Goal: Transaction & Acquisition: Purchase product/service

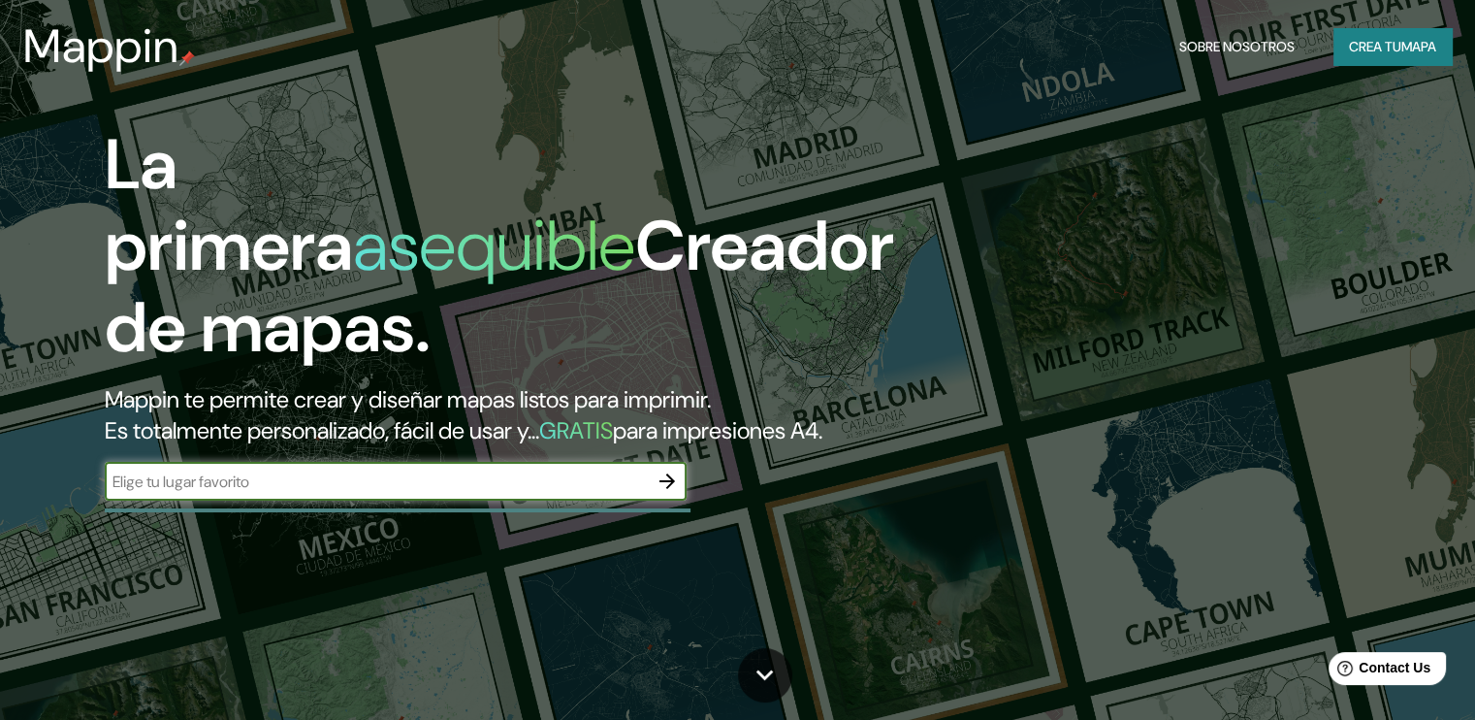
click at [294, 493] on input "text" at bounding box center [376, 481] width 543 height 22
type input "cucuta"
click at [663, 493] on icon "button" at bounding box center [667, 480] width 23 height 23
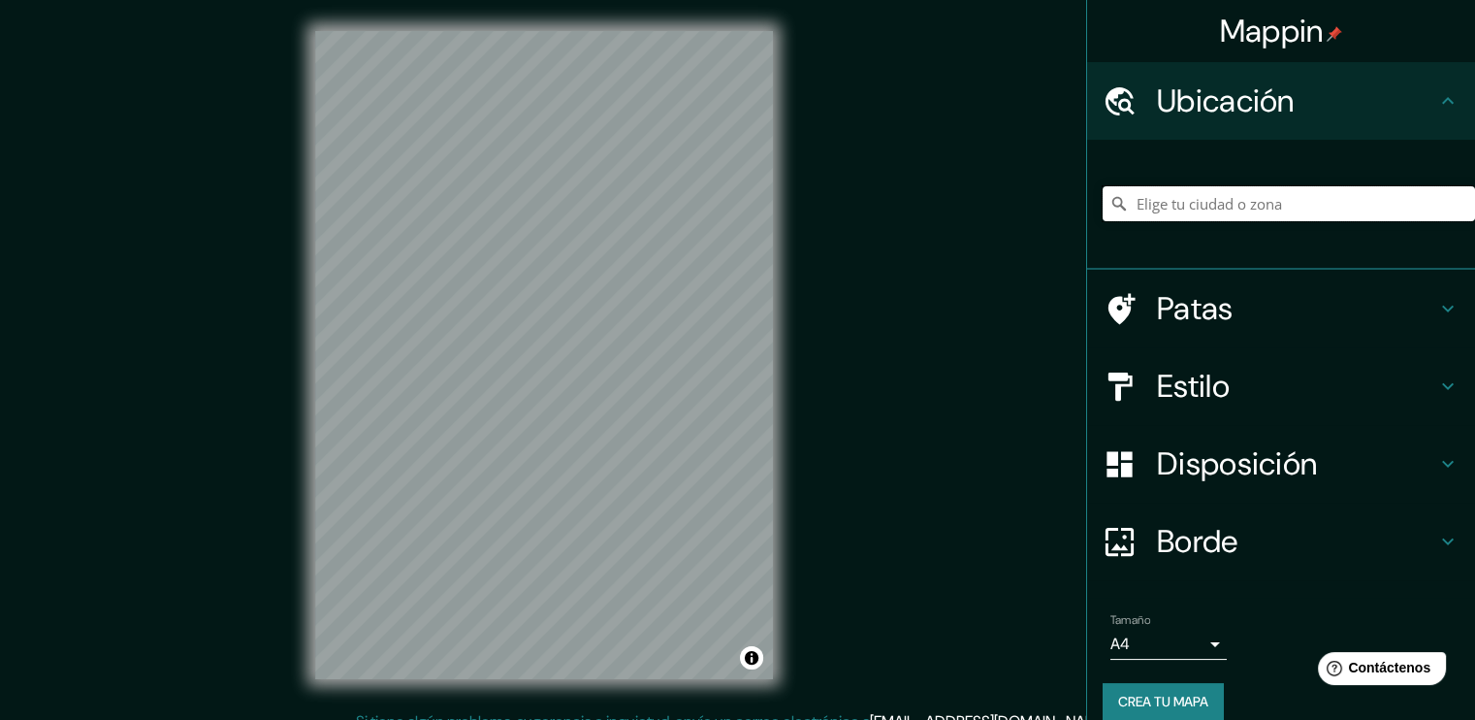
click at [1245, 193] on input "Elige tu ciudad o zona" at bounding box center [1289, 203] width 372 height 35
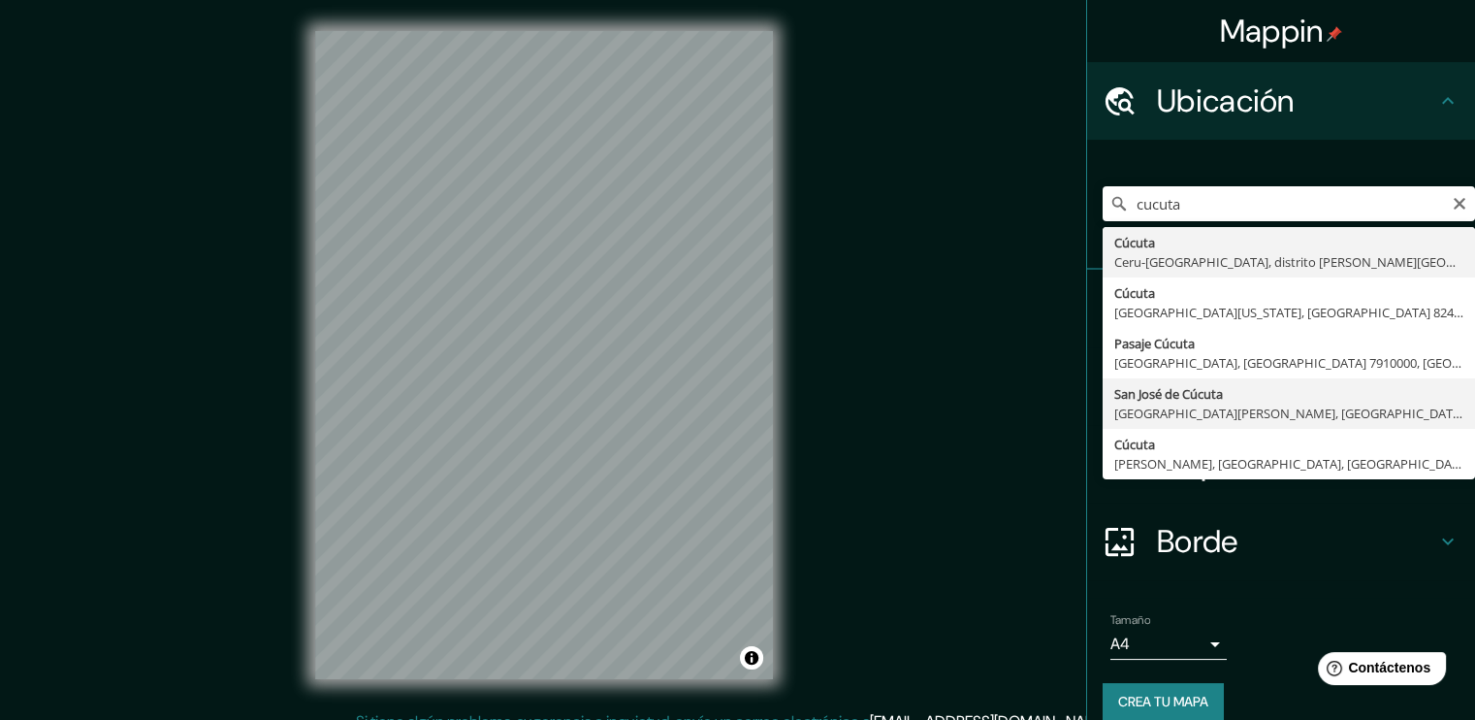
type input "San [PERSON_NAME], [GEOGRAPHIC_DATA][PERSON_NAME], [GEOGRAPHIC_DATA]"
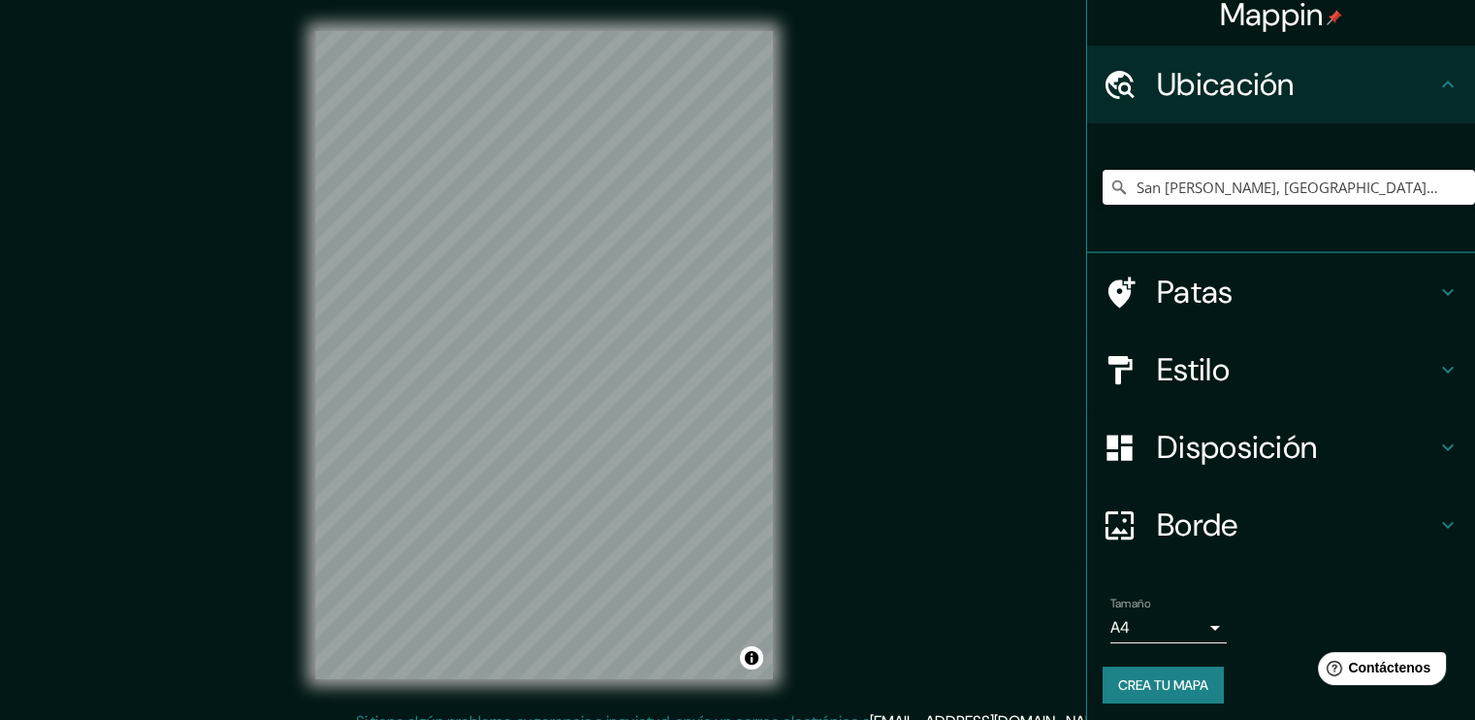
scroll to position [21, 0]
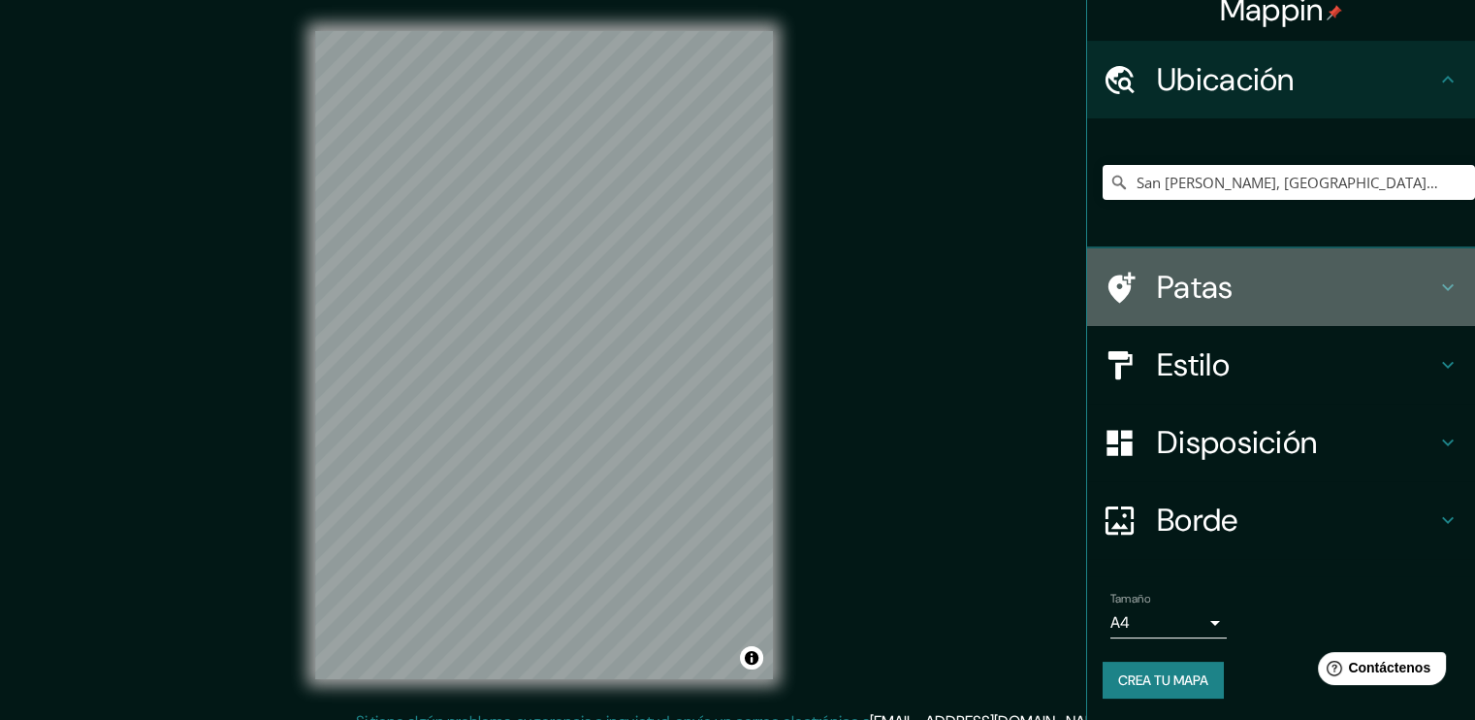
click at [1436, 285] on icon at bounding box center [1447, 286] width 23 height 23
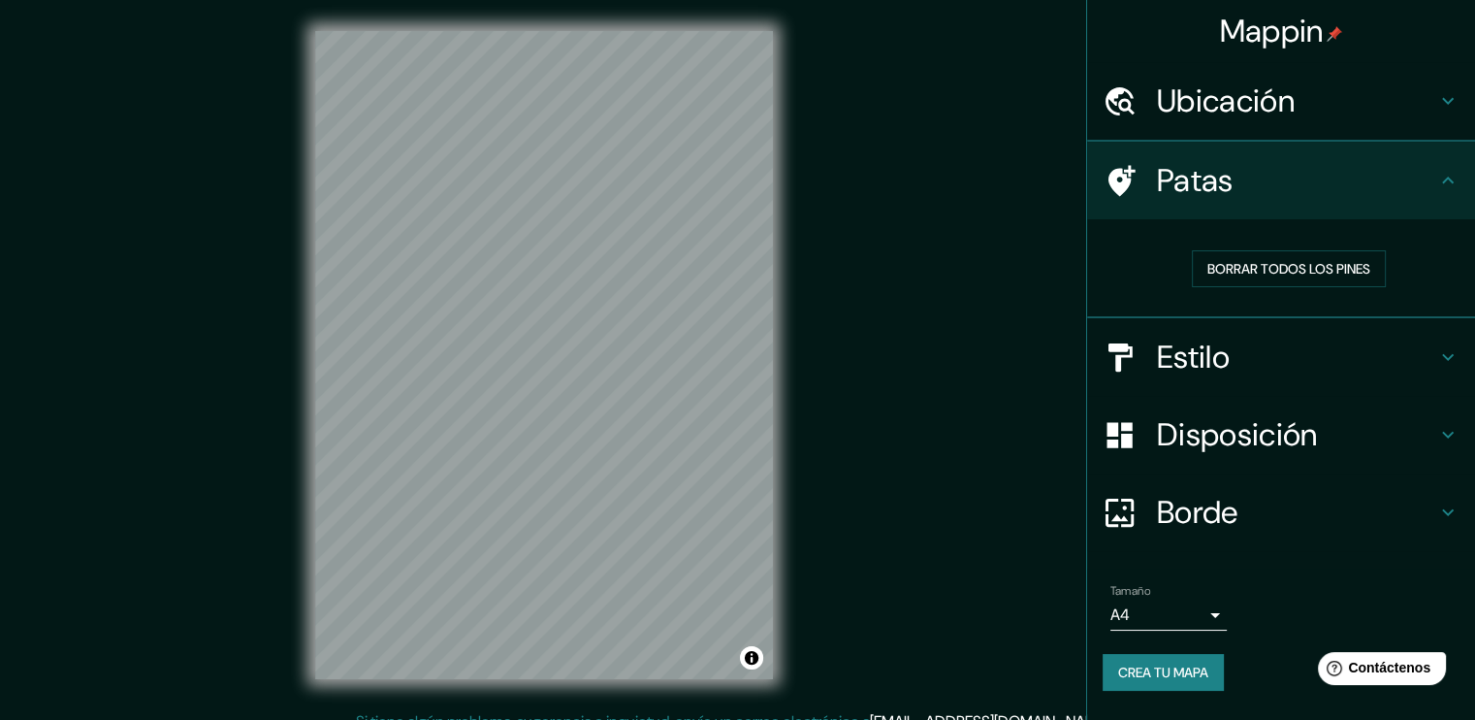
scroll to position [0, 0]
click at [1440, 513] on icon at bounding box center [1447, 513] width 23 height 23
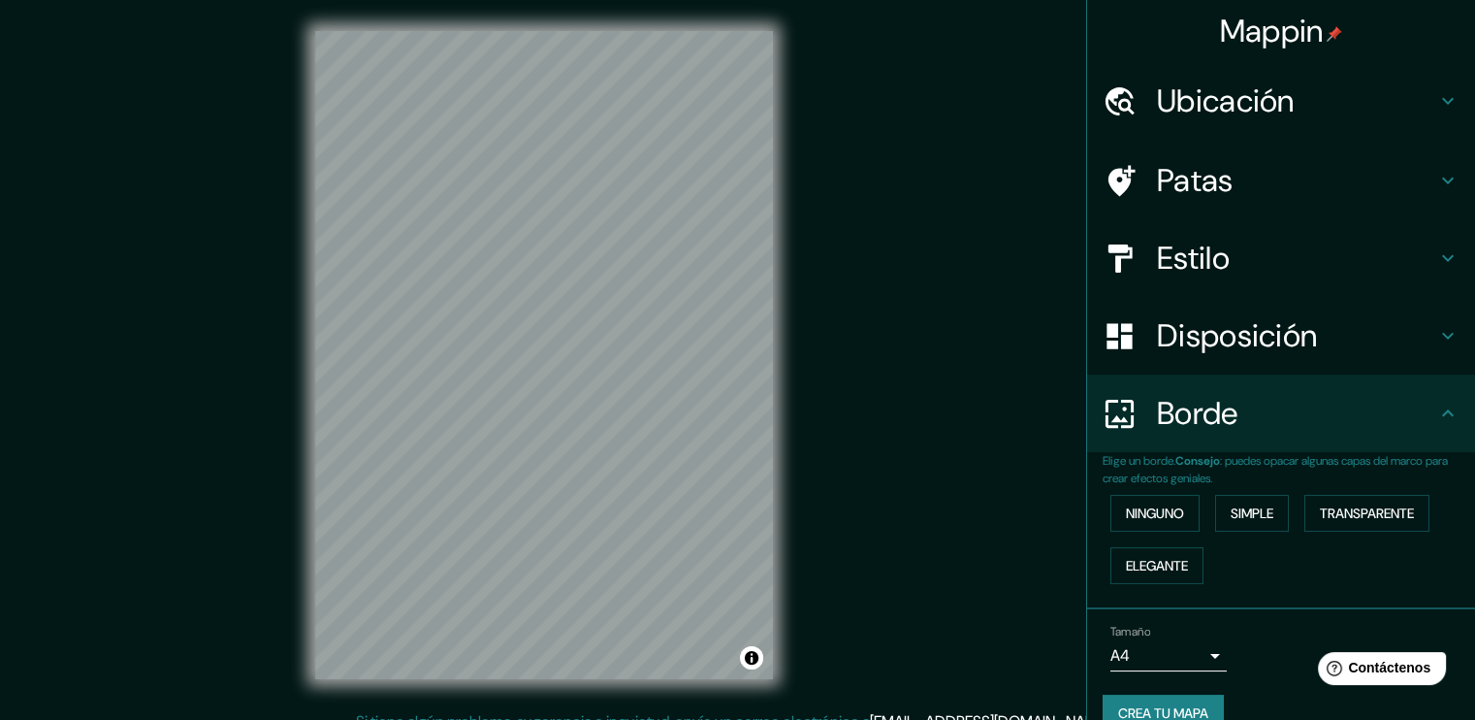
click at [1436, 404] on icon at bounding box center [1447, 412] width 23 height 23
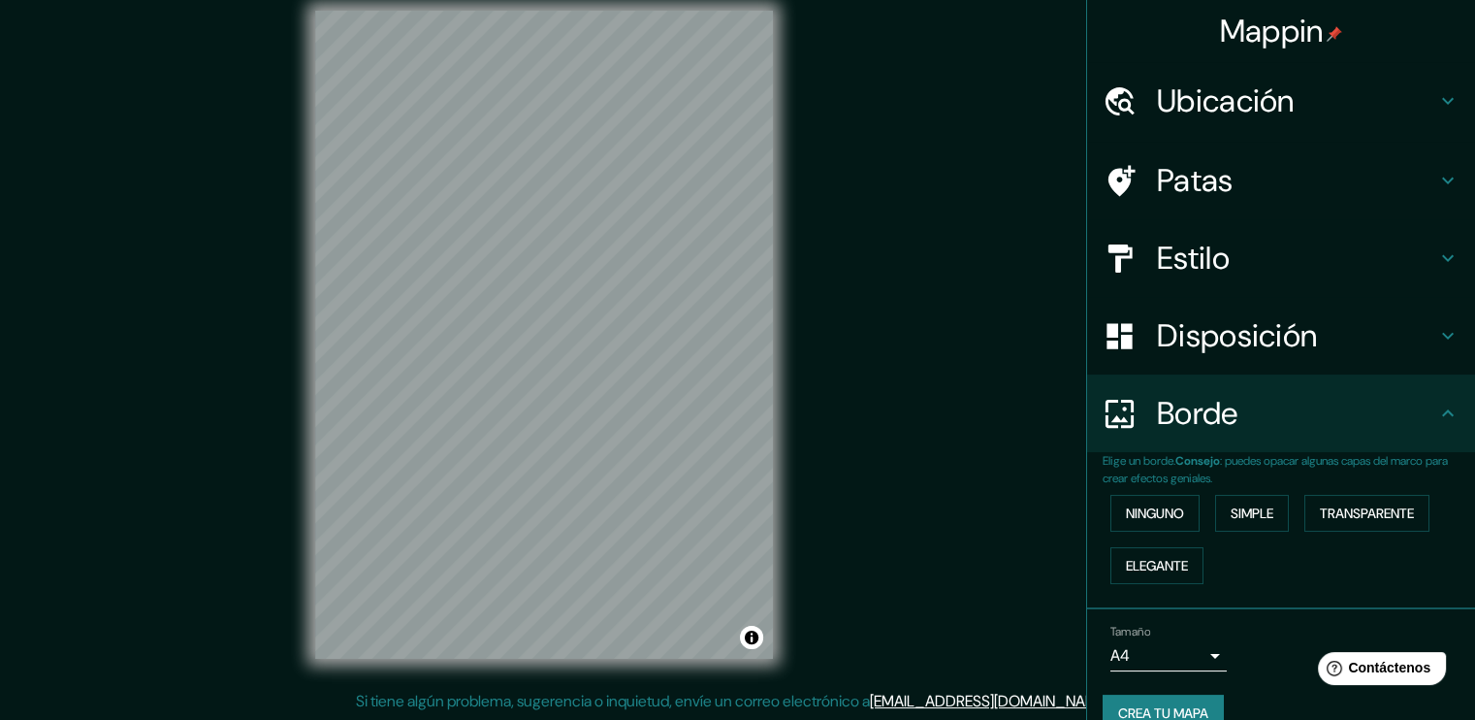
click at [1436, 258] on icon at bounding box center [1447, 257] width 23 height 23
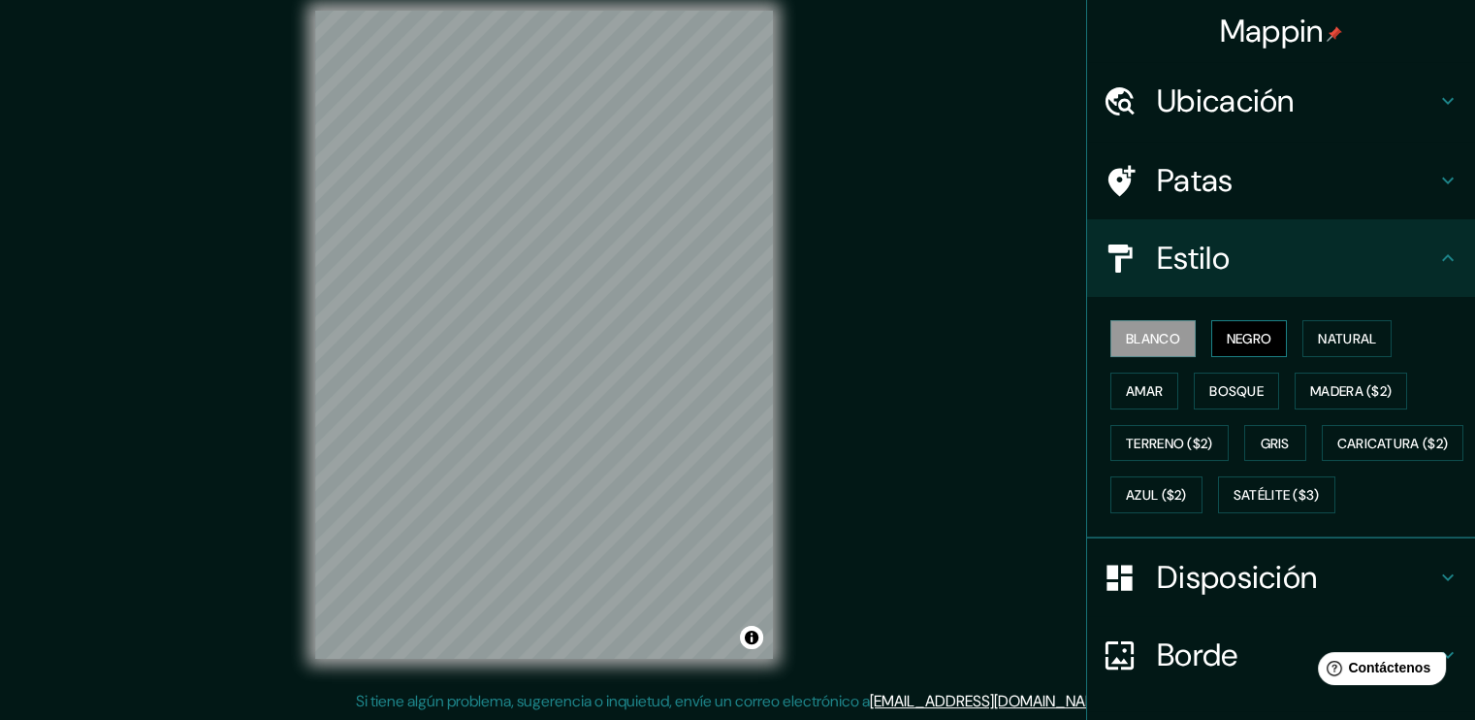
click at [1257, 336] on font "Negro" at bounding box center [1250, 338] width 46 height 17
click at [1342, 182] on h4 "Patas" at bounding box center [1296, 180] width 279 height 39
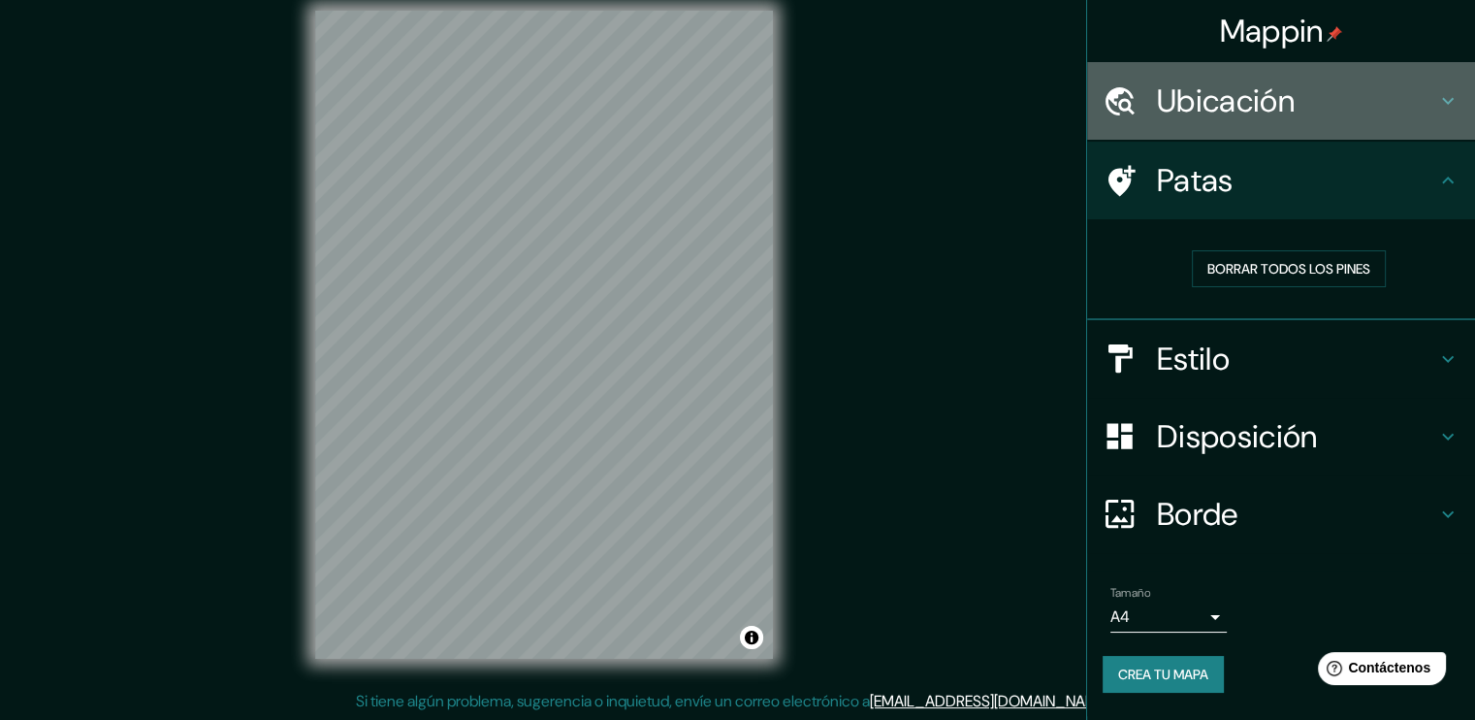
click at [1368, 101] on h4 "Ubicación" at bounding box center [1296, 100] width 279 height 39
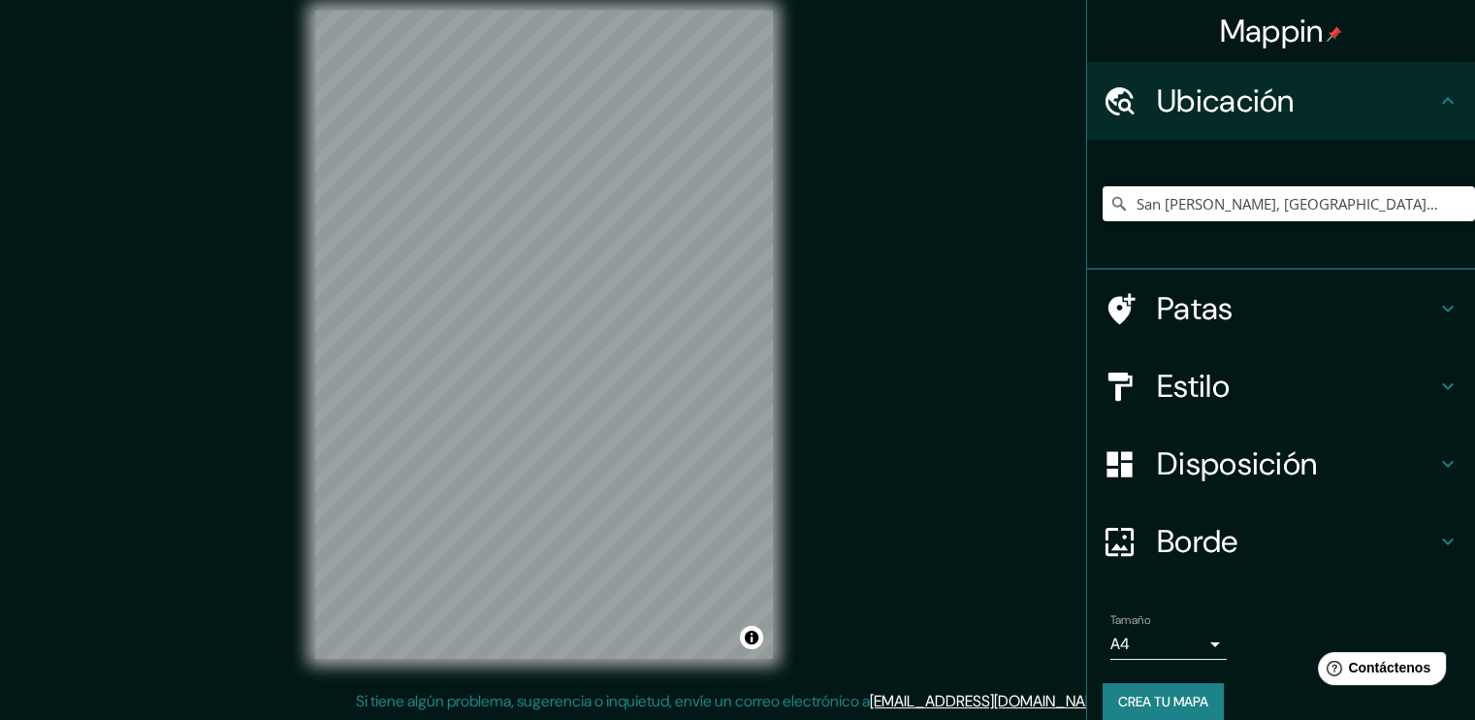
click at [1368, 100] on h4 "Ubicación" at bounding box center [1296, 100] width 279 height 39
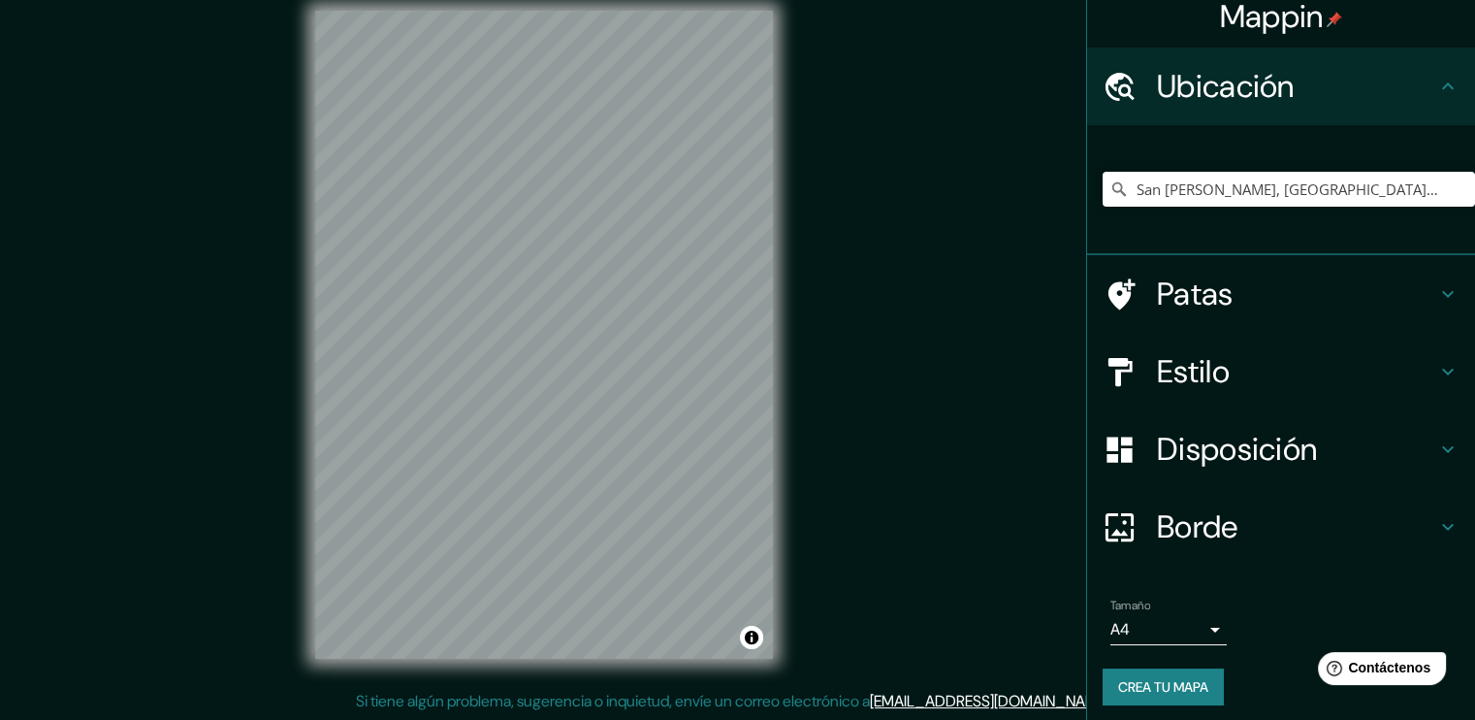
scroll to position [21, 0]
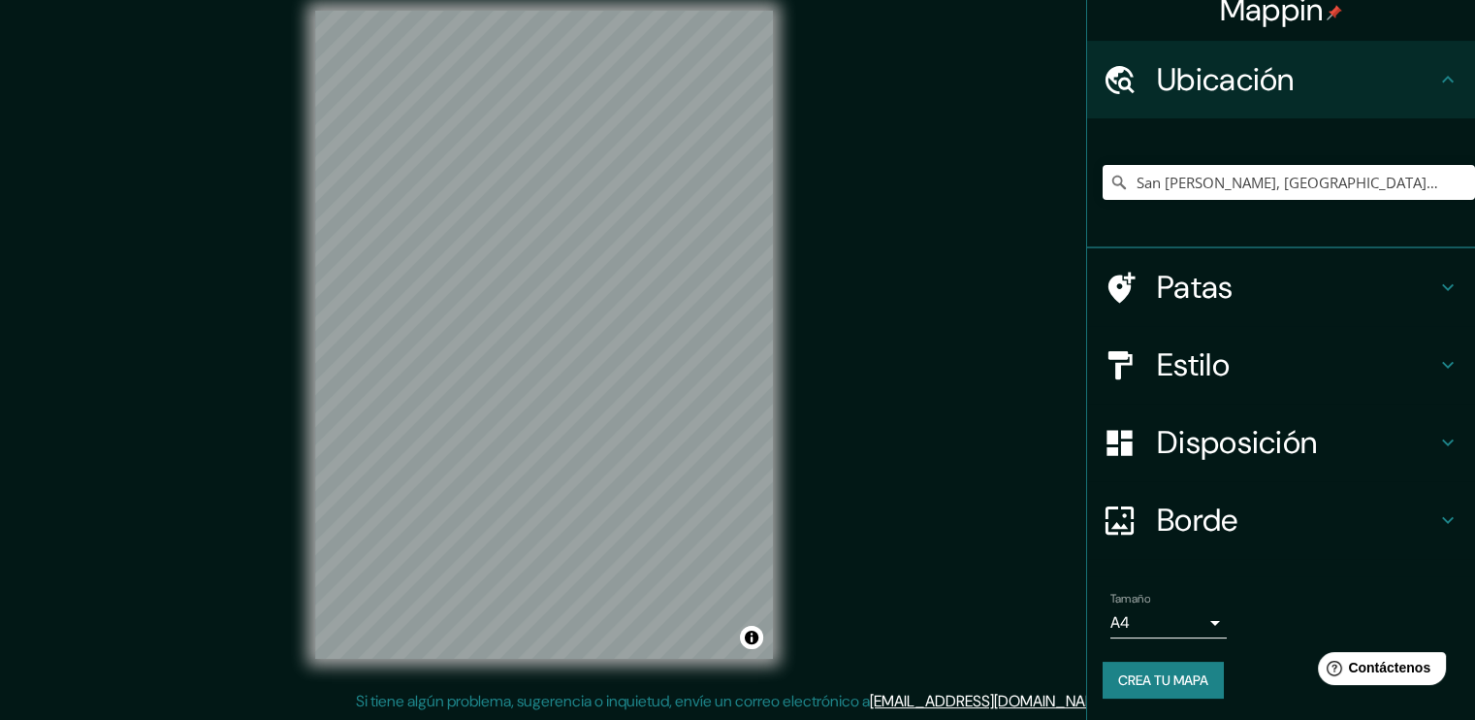
click at [1183, 680] on font "Crea tu mapa" at bounding box center [1163, 679] width 90 height 17
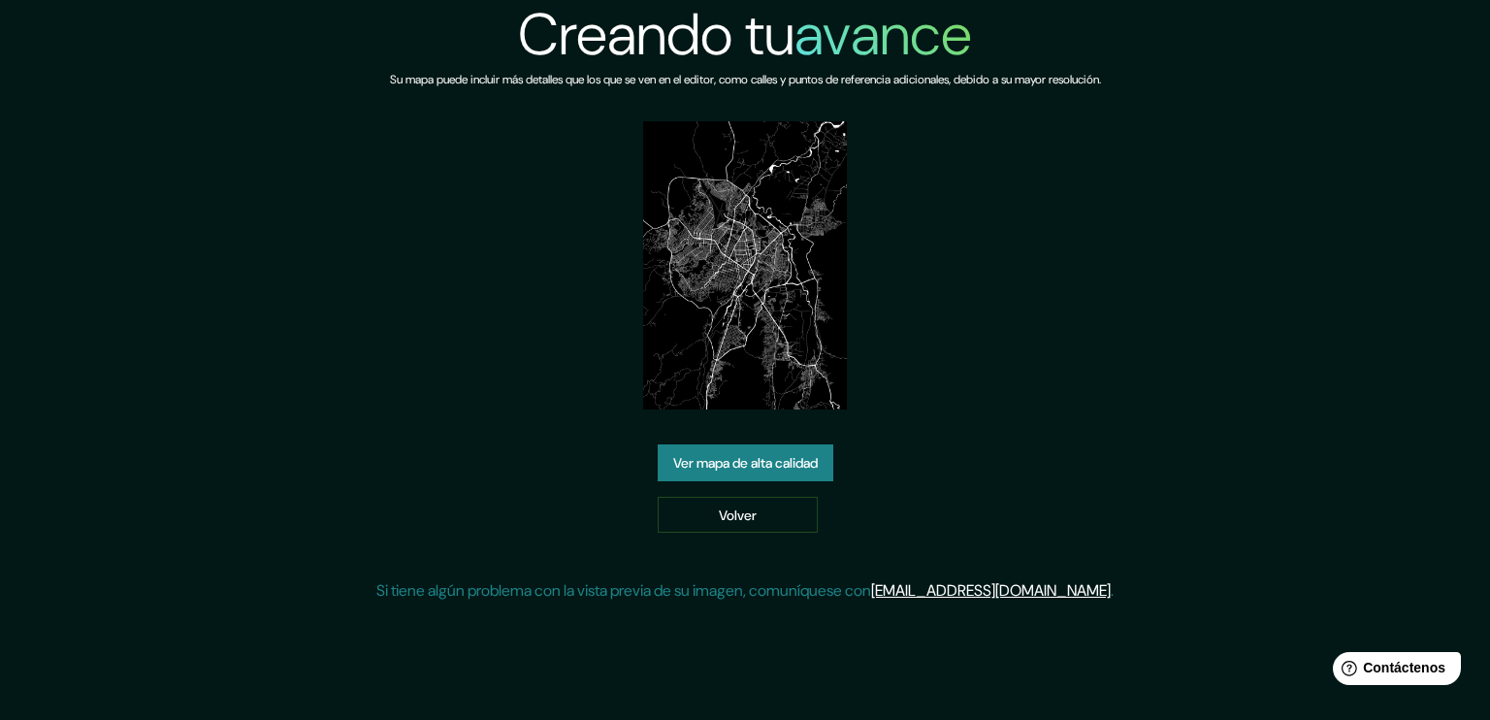
click at [764, 454] on font "Ver mapa de alta calidad" at bounding box center [745, 462] width 144 height 17
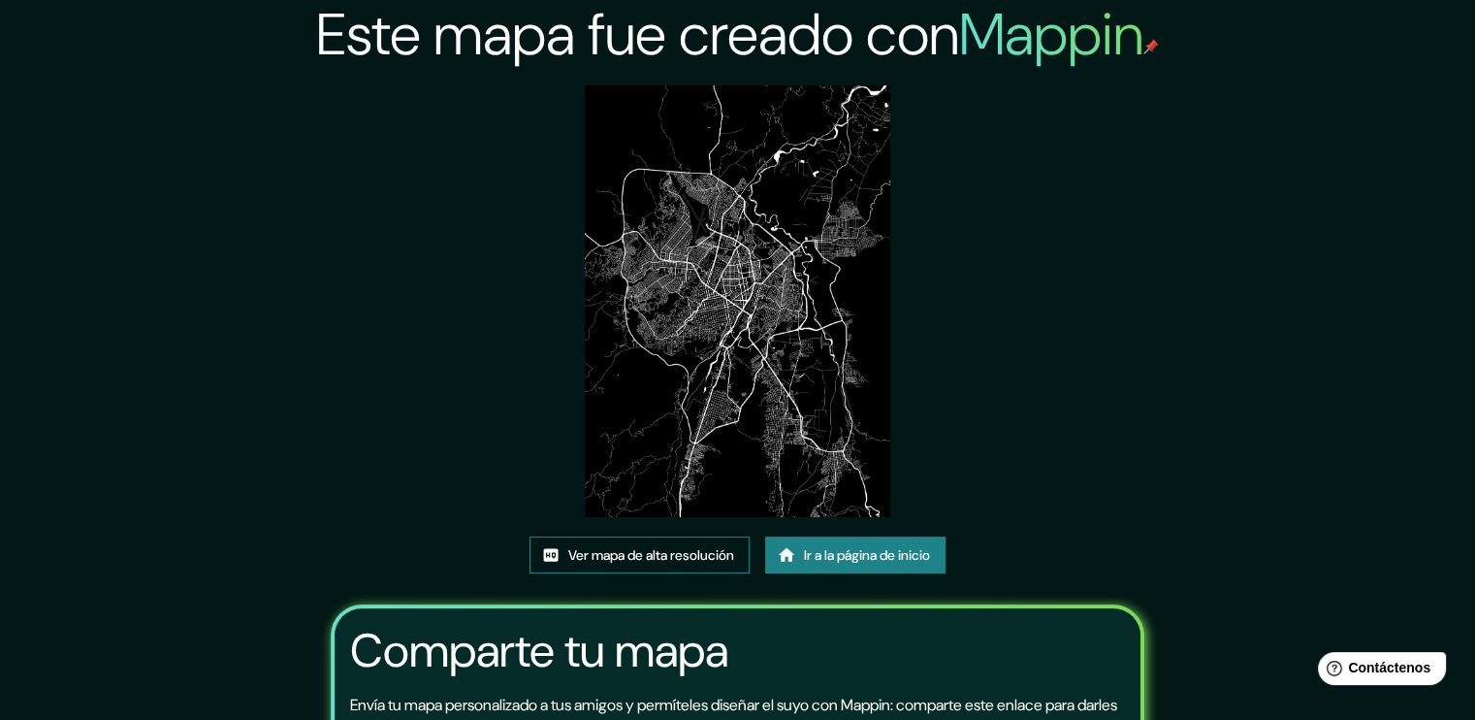
click at [613, 551] on font "Ver mapa de alta resolución" at bounding box center [651, 554] width 166 height 17
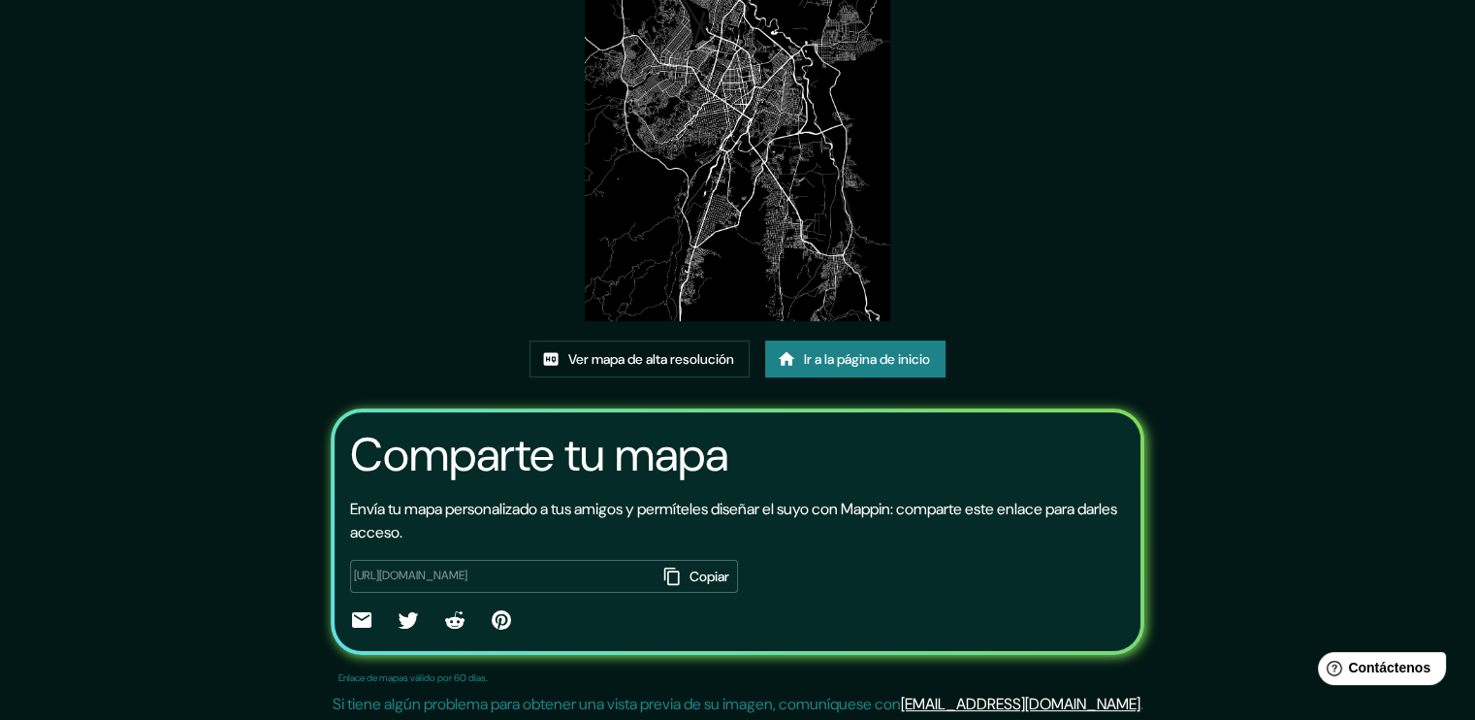
scroll to position [198, 0]
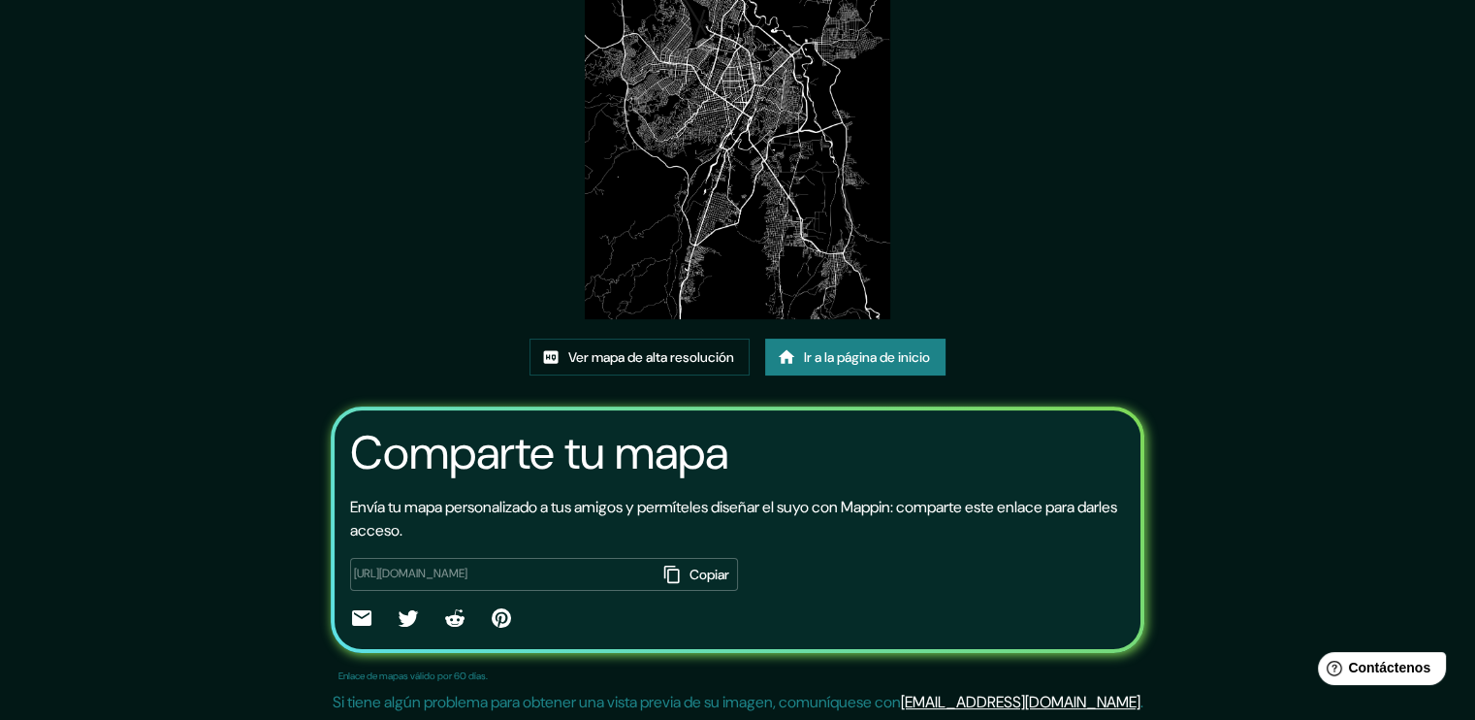
click at [662, 576] on icon "button" at bounding box center [671, 573] width 19 height 19
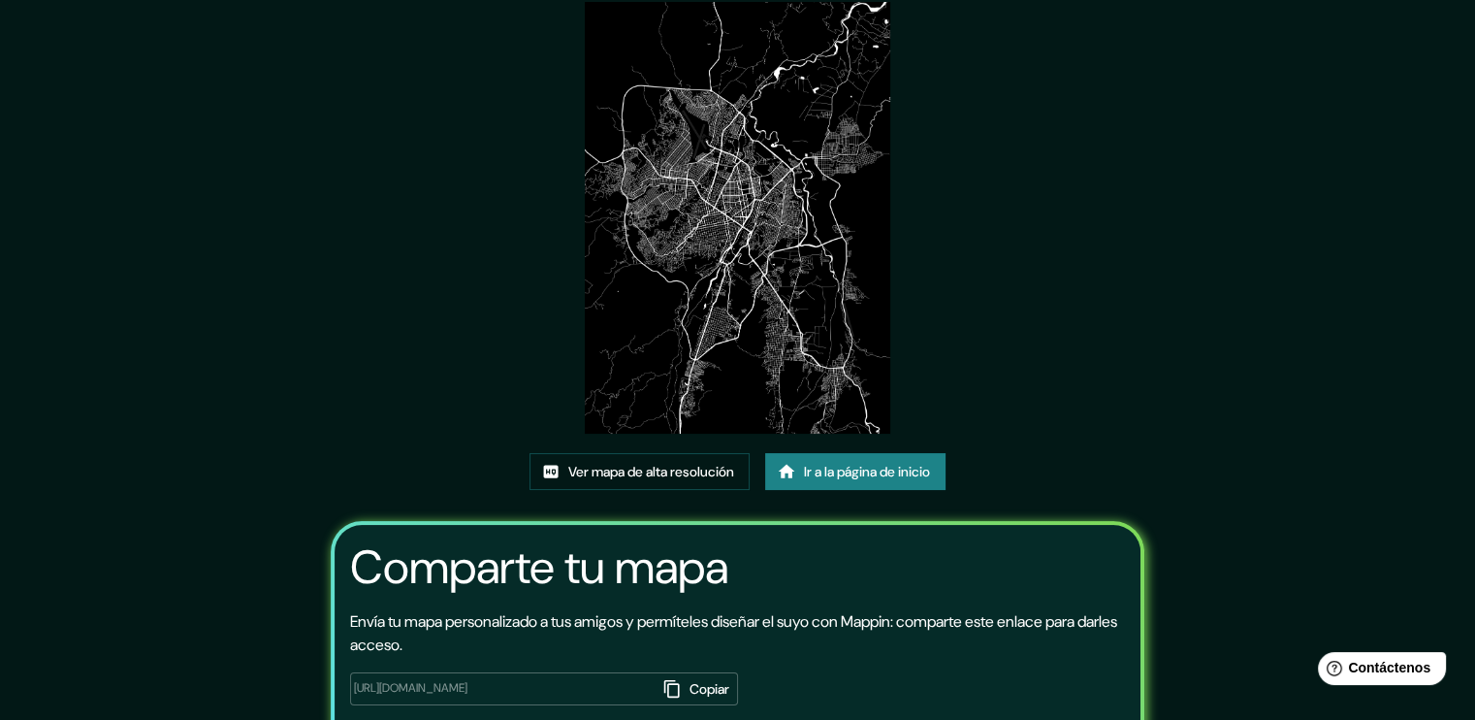
scroll to position [0, 0]
